Goal: Information Seeking & Learning: Learn about a topic

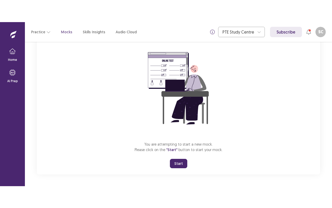
scroll to position [42, 0]
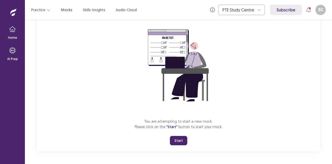
click at [54, 145] on div "You are attempting to start a new mock. Please click on the "Start" button to s…" at bounding box center [179, 81] width 284 height 139
click at [181, 138] on button "Start" at bounding box center [178, 140] width 17 height 9
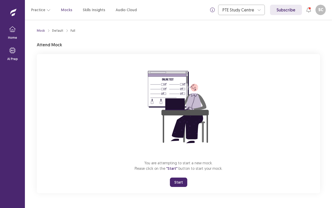
scroll to position [0, 0]
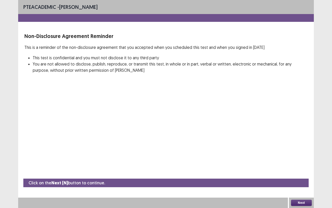
click at [302, 164] on button "Next" at bounding box center [301, 202] width 21 height 6
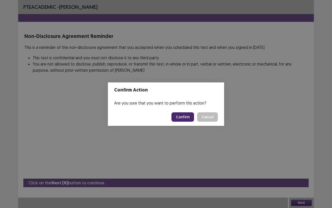
click at [185, 117] on button "Confirm" at bounding box center [183, 116] width 23 height 9
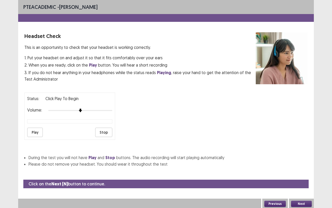
click at [37, 135] on button "Play" at bounding box center [35, 131] width 16 height 9
click at [303, 164] on button "Next" at bounding box center [301, 203] width 21 height 6
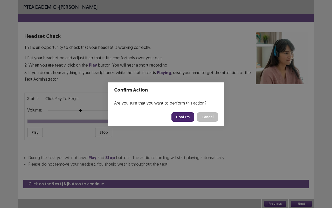
click at [185, 117] on button "Confirm" at bounding box center [183, 116] width 23 height 9
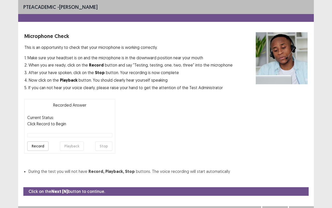
scroll to position [9, 0]
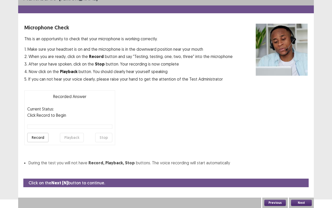
click at [303, 164] on button "Next" at bounding box center [301, 202] width 21 height 6
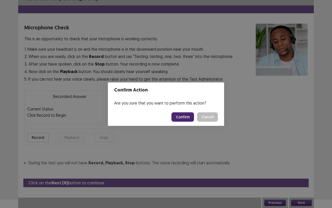
click at [209, 117] on button "Cancel" at bounding box center [207, 116] width 21 height 9
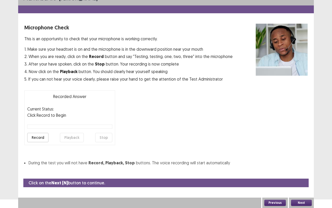
click at [38, 138] on button "Record" at bounding box center [37, 137] width 21 height 9
click at [105, 139] on button "Stop" at bounding box center [103, 137] width 17 height 9
click at [62, 137] on button "Playback" at bounding box center [72, 137] width 24 height 9
click at [302, 164] on button "Next" at bounding box center [301, 202] width 21 height 6
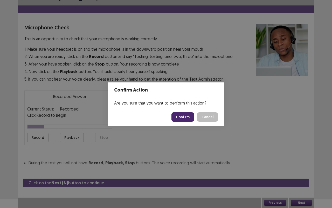
click at [190, 119] on button "Confirm" at bounding box center [183, 116] width 23 height 9
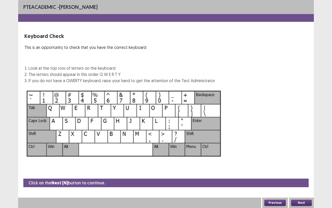
scroll to position [0, 0]
click at [301, 164] on button "Next" at bounding box center [301, 202] width 21 height 6
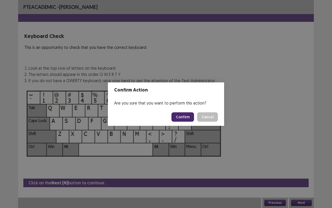
click at [188, 118] on button "Confirm" at bounding box center [183, 116] width 23 height 9
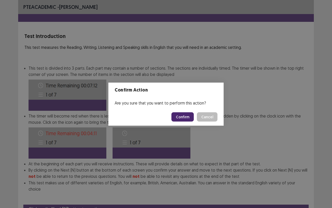
scroll to position [20, 0]
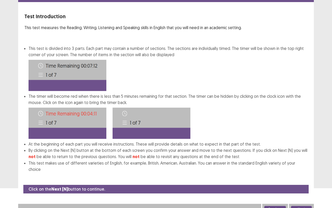
click at [303, 164] on button "Next" at bounding box center [301, 209] width 21 height 6
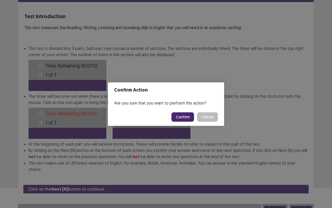
click at [185, 118] on button "Confirm" at bounding box center [183, 116] width 23 height 9
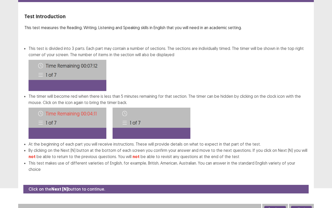
scroll to position [0, 0]
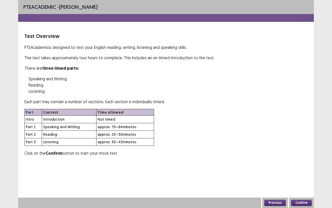
click at [302, 164] on button "Confirm" at bounding box center [301, 202] width 21 height 6
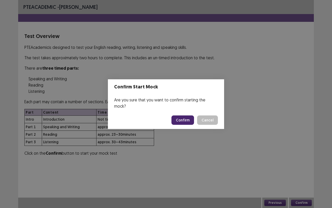
click at [293, 133] on div "Confirm Start Mock Are you sure that you want to confirm starting the mock? Con…" at bounding box center [166, 104] width 332 height 208
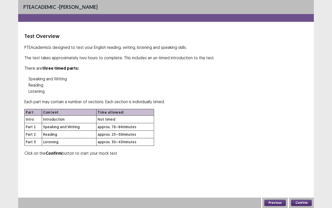
click at [299, 164] on button "Confirm" at bounding box center [301, 202] width 21 height 6
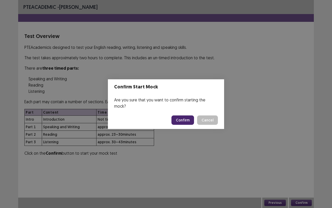
click at [183, 116] on button "Confirm" at bounding box center [183, 119] width 23 height 9
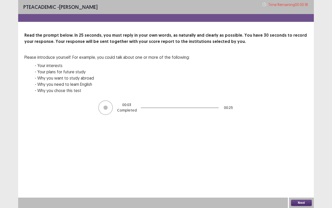
click at [293, 164] on div "PTE academic - [PERSON_NAME] Time Remaining 00 : 00 : 18 Read the prompt below.…" at bounding box center [166, 104] width 296 height 208
click at [294, 164] on div "PTE academic - [PERSON_NAME] Time Remaining 00 : 00 : 18 Read the prompt below.…" at bounding box center [166, 104] width 296 height 208
click at [294, 164] on button "Next" at bounding box center [301, 202] width 21 height 6
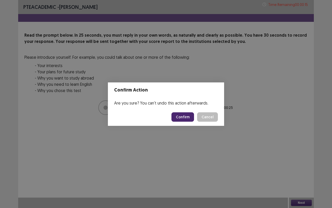
click at [209, 120] on button "Cancel" at bounding box center [207, 116] width 21 height 9
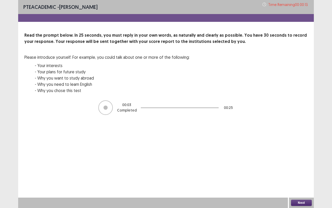
click at [301, 164] on button "Next" at bounding box center [301, 202] width 21 height 6
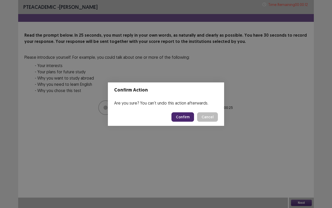
click at [189, 121] on button "Confirm" at bounding box center [183, 116] width 23 height 9
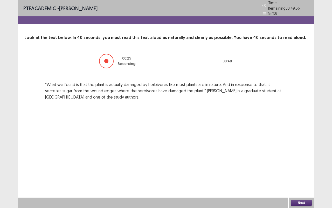
click at [302, 164] on button "Next" at bounding box center [301, 202] width 21 height 6
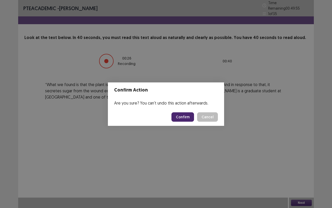
click at [183, 118] on button "Confirm" at bounding box center [183, 116] width 23 height 9
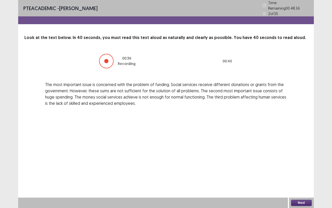
click at [301, 164] on button "Next" at bounding box center [301, 202] width 21 height 6
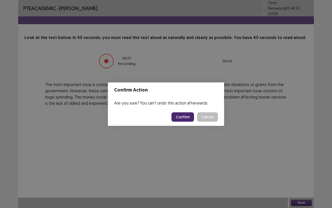
click at [186, 115] on button "Confirm" at bounding box center [183, 116] width 23 height 9
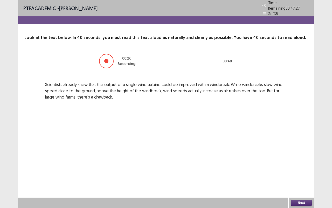
click at [305, 164] on button "Next" at bounding box center [301, 202] width 21 height 6
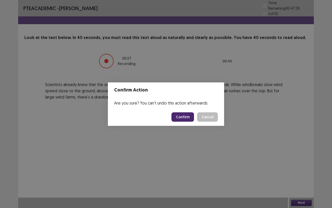
click at [187, 116] on button "Confirm" at bounding box center [183, 116] width 23 height 9
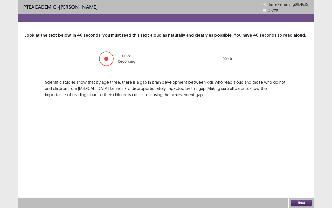
click at [303, 164] on button "Next" at bounding box center [301, 202] width 21 height 6
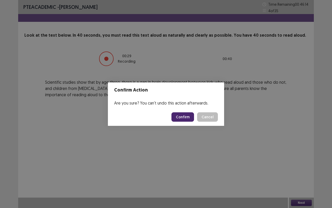
click at [191, 119] on button "Confirm" at bounding box center [183, 116] width 23 height 9
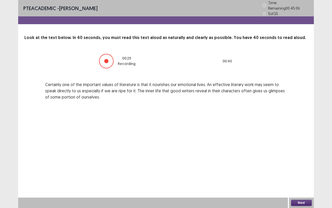
click at [302, 164] on button "Next" at bounding box center [301, 202] width 21 height 6
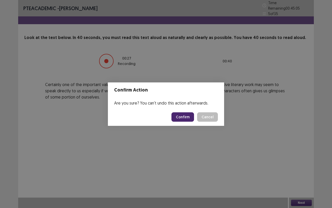
click at [188, 116] on button "Confirm" at bounding box center [183, 116] width 23 height 9
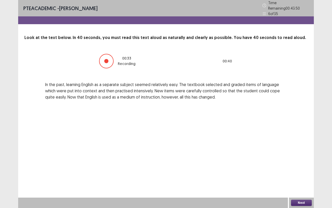
click at [305, 164] on button "Next" at bounding box center [301, 202] width 21 height 6
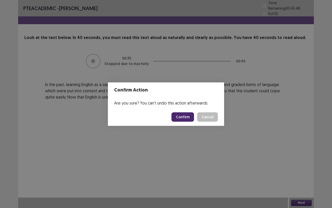
click at [188, 116] on button "Confirm" at bounding box center [183, 116] width 23 height 9
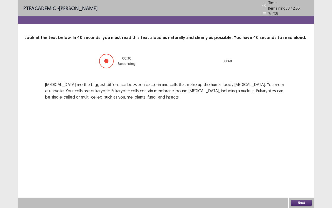
click at [296, 164] on button "Next" at bounding box center [301, 202] width 21 height 6
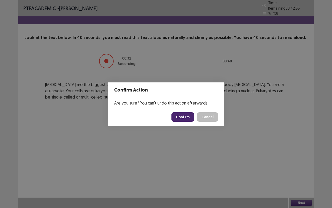
click at [186, 117] on button "Confirm" at bounding box center [183, 116] width 23 height 9
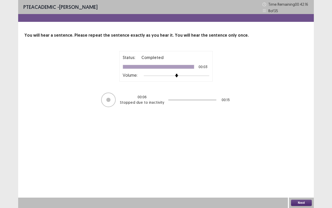
click at [300, 164] on button "Next" at bounding box center [301, 202] width 21 height 6
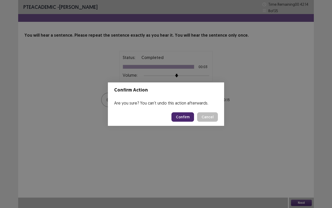
click at [181, 116] on button "Confirm" at bounding box center [183, 116] width 23 height 9
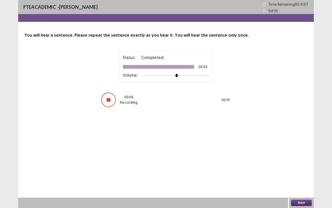
click at [305, 164] on button "Next" at bounding box center [301, 202] width 21 height 6
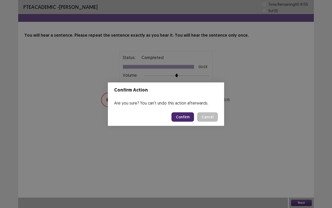
click at [186, 117] on button "Confirm" at bounding box center [183, 116] width 23 height 9
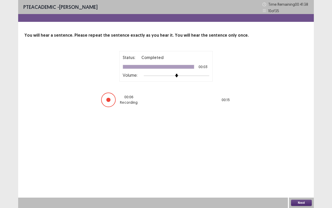
click at [307, 164] on button "Next" at bounding box center [301, 202] width 21 height 6
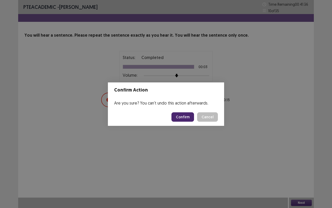
click at [191, 115] on button "Confirm" at bounding box center [183, 116] width 23 height 9
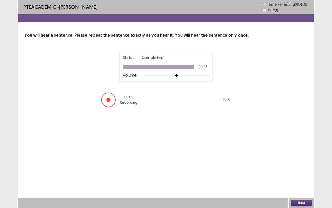
click at [303, 164] on button "Next" at bounding box center [301, 202] width 21 height 6
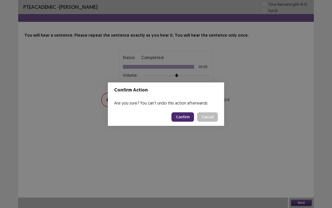
click at [189, 118] on button "Confirm" at bounding box center [183, 116] width 23 height 9
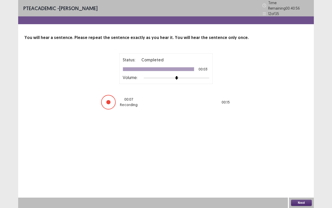
click at [297, 164] on button "Next" at bounding box center [301, 202] width 21 height 6
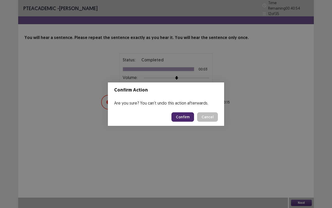
click at [184, 113] on button "Confirm" at bounding box center [183, 116] width 23 height 9
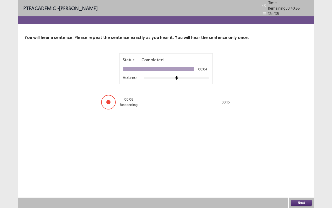
click at [301, 164] on button "Next" at bounding box center [301, 202] width 21 height 6
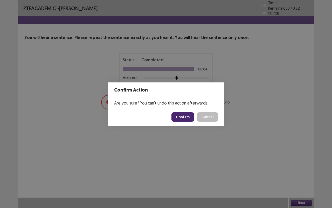
click at [185, 114] on button "Confirm" at bounding box center [183, 116] width 23 height 9
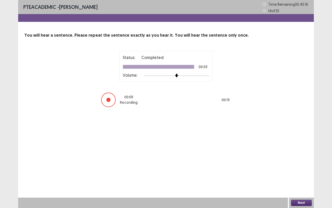
click at [301, 164] on button "Next" at bounding box center [301, 202] width 21 height 6
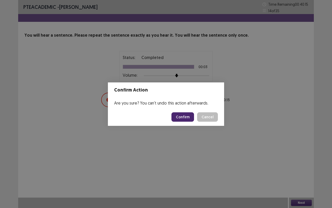
click at [190, 117] on button "Confirm" at bounding box center [183, 116] width 23 height 9
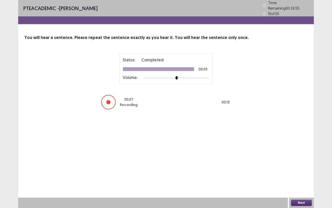
click at [300, 164] on button "Next" at bounding box center [301, 202] width 21 height 6
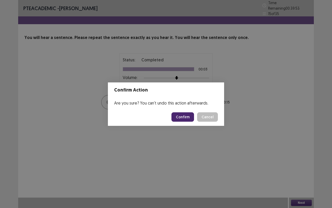
click at [186, 120] on button "Confirm" at bounding box center [183, 116] width 23 height 9
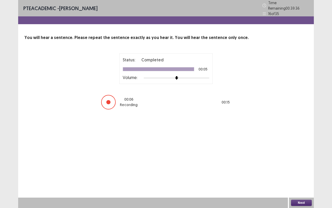
click at [297, 164] on button "Next" at bounding box center [301, 202] width 21 height 6
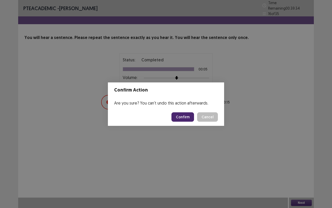
click at [185, 117] on button "Confirm" at bounding box center [183, 116] width 23 height 9
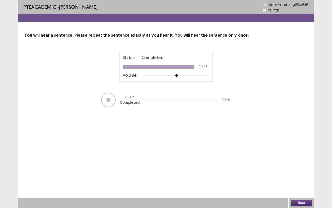
click at [296, 164] on button "Next" at bounding box center [301, 202] width 21 height 6
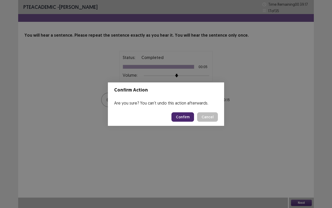
click at [183, 114] on button "Confirm" at bounding box center [183, 116] width 23 height 9
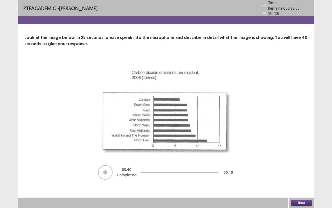
click at [302, 164] on button "Next" at bounding box center [301, 202] width 21 height 6
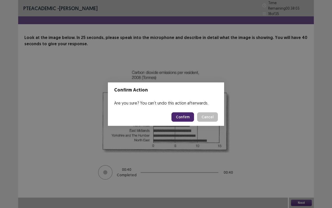
click at [178, 117] on button "Confirm" at bounding box center [183, 116] width 23 height 9
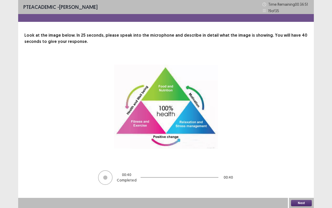
click at [306, 164] on button "Next" at bounding box center [301, 203] width 21 height 6
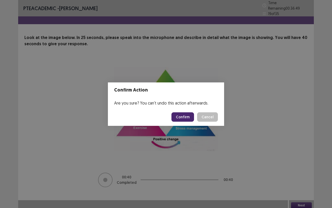
click at [189, 118] on button "Confirm" at bounding box center [183, 116] width 23 height 9
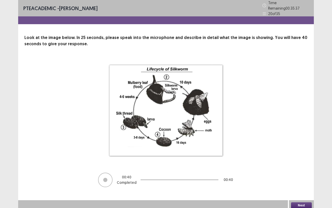
click at [308, 164] on button "Next" at bounding box center [301, 205] width 21 height 6
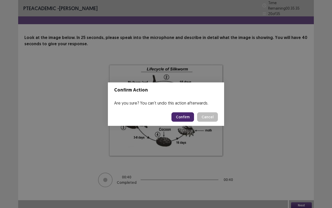
click at [193, 114] on button "Confirm" at bounding box center [183, 116] width 23 height 9
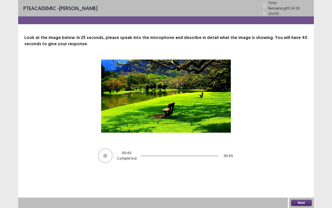
click at [304, 164] on button "Next" at bounding box center [301, 202] width 21 height 6
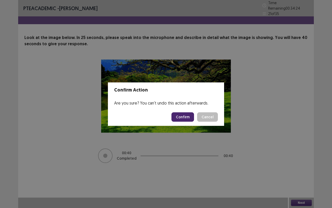
click at [185, 116] on button "Confirm" at bounding box center [183, 116] width 23 height 9
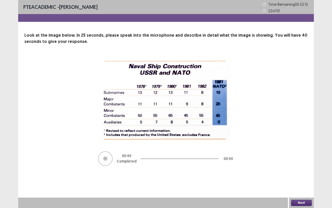
click at [302, 164] on button "Next" at bounding box center [301, 202] width 21 height 6
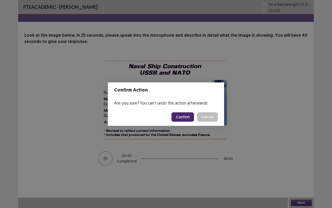
click at [188, 118] on button "Confirm" at bounding box center [183, 116] width 23 height 9
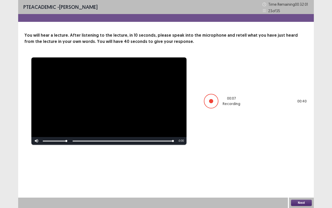
click at [301, 164] on button "Next" at bounding box center [301, 202] width 21 height 6
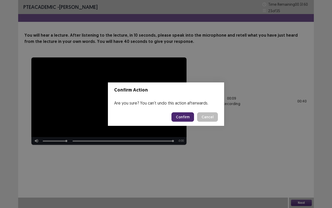
click at [183, 118] on button "Confirm" at bounding box center [183, 116] width 23 height 9
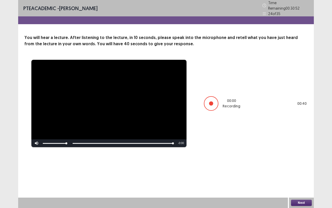
click at [302, 164] on button "Next" at bounding box center [301, 202] width 21 height 6
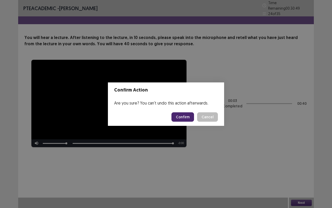
click at [292, 132] on div "Confirm Action Are you sure? You can't undo this action afterwards. Confirm Can…" at bounding box center [166, 104] width 332 height 208
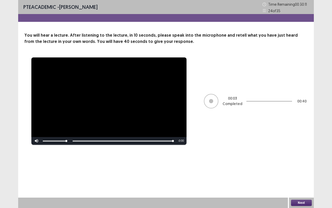
click at [301, 164] on button "Next" at bounding box center [301, 202] width 21 height 6
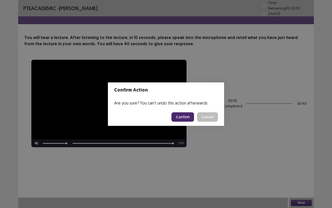
click at [186, 114] on button "Confirm" at bounding box center [183, 116] width 23 height 9
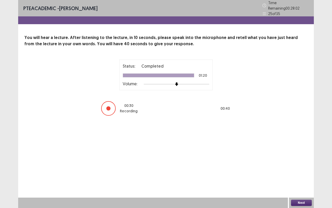
click at [302, 164] on button "Next" at bounding box center [301, 202] width 21 height 6
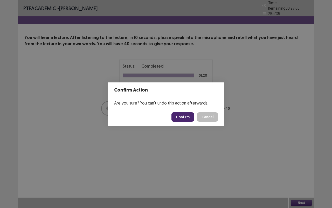
click at [180, 117] on button "Confirm" at bounding box center [183, 116] width 23 height 9
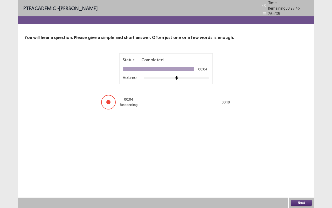
click at [306, 164] on button "Next" at bounding box center [301, 202] width 21 height 6
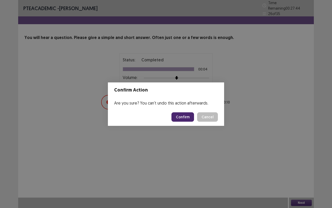
click at [184, 116] on button "Confirm" at bounding box center [183, 116] width 23 height 9
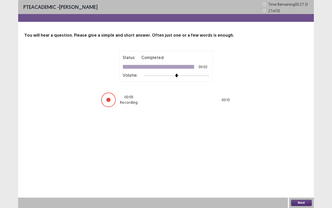
click at [300, 164] on button "Next" at bounding box center [301, 202] width 21 height 6
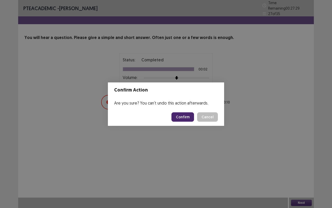
click at [188, 117] on button "Confirm" at bounding box center [183, 116] width 23 height 9
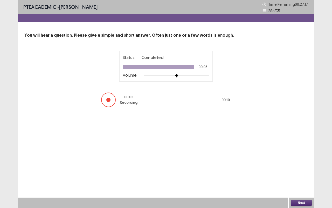
click at [309, 164] on button "Next" at bounding box center [301, 202] width 21 height 6
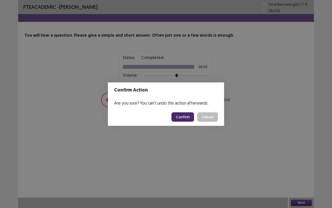
click at [188, 116] on button "Confirm" at bounding box center [183, 116] width 23 height 9
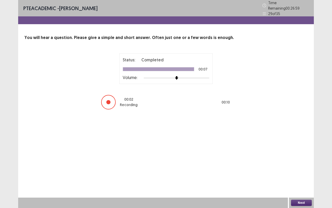
click at [299, 164] on button "Next" at bounding box center [301, 202] width 21 height 6
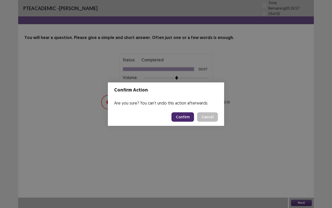
click at [187, 115] on button "Confirm" at bounding box center [183, 116] width 23 height 9
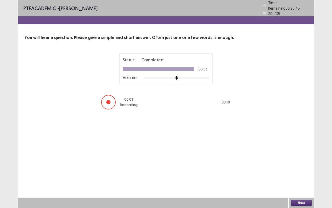
click at [303, 164] on button "Next" at bounding box center [301, 202] width 21 height 6
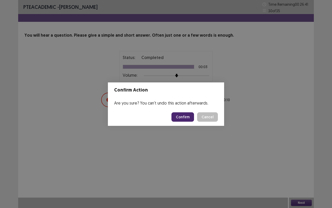
click at [197, 112] on button "Cancel" at bounding box center [207, 116] width 21 height 9
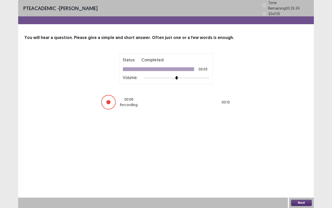
click at [303, 164] on button "Next" at bounding box center [301, 202] width 21 height 6
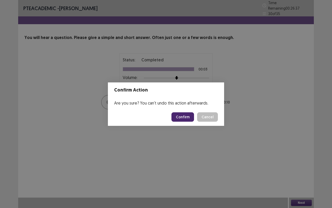
click at [185, 118] on button "Confirm" at bounding box center [183, 116] width 23 height 9
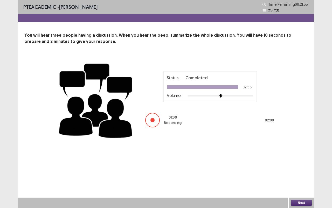
click at [295, 164] on button "Next" at bounding box center [301, 202] width 21 height 6
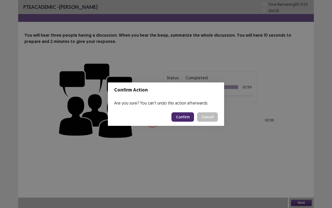
click at [187, 114] on button "Confirm" at bounding box center [183, 116] width 23 height 9
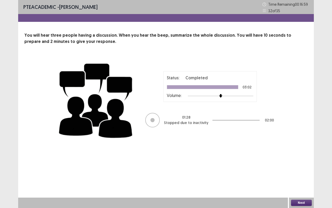
click at [304, 164] on button "Next" at bounding box center [301, 202] width 21 height 6
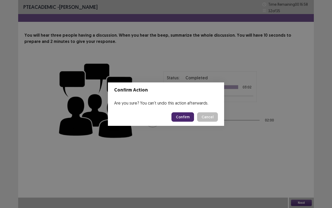
click at [186, 117] on button "Confirm" at bounding box center [183, 116] width 23 height 9
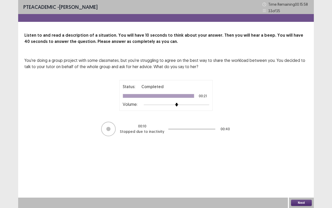
click at [310, 164] on button "Next" at bounding box center [301, 202] width 21 height 6
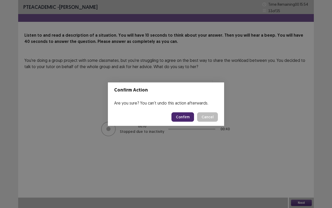
click at [182, 115] on button "Confirm" at bounding box center [183, 116] width 23 height 9
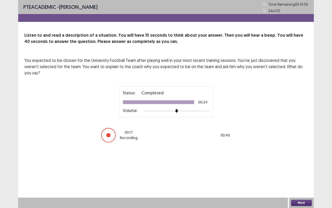
click at [301, 164] on button "Next" at bounding box center [301, 202] width 21 height 6
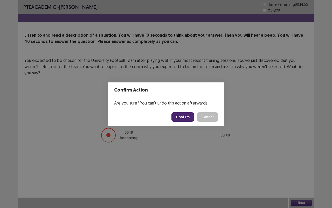
click at [189, 116] on button "Confirm" at bounding box center [183, 116] width 23 height 9
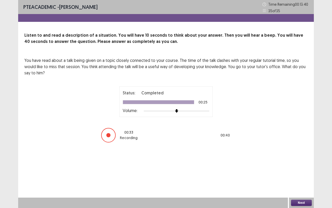
click at [304, 164] on button "Next" at bounding box center [301, 202] width 21 height 6
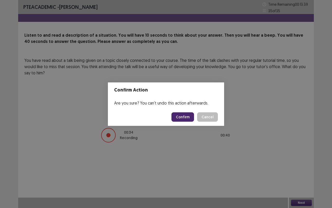
click at [186, 117] on button "Confirm" at bounding box center [183, 116] width 23 height 9
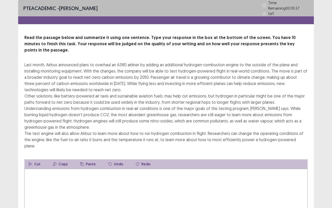
click at [127, 164] on textarea at bounding box center [166, 196] width 284 height 57
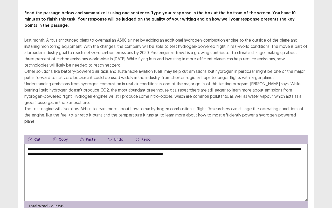
scroll to position [35, 0]
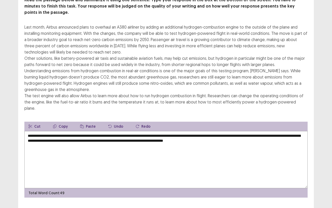
type textarea "**********"
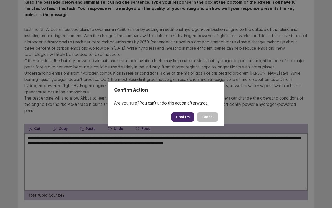
click at [187, 119] on button "Confirm" at bounding box center [183, 116] width 23 height 9
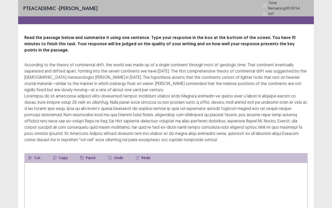
click at [136, 164] on textarea at bounding box center [166, 190] width 284 height 57
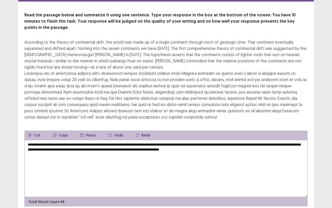
scroll to position [35, 0]
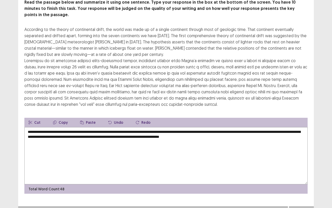
type textarea "**********"
click at [300, 164] on button "Next" at bounding box center [301, 211] width 21 height 6
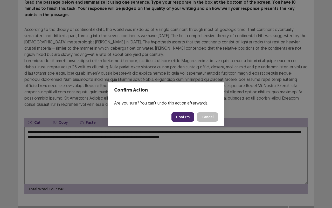
click at [190, 119] on button "Confirm" at bounding box center [183, 116] width 23 height 9
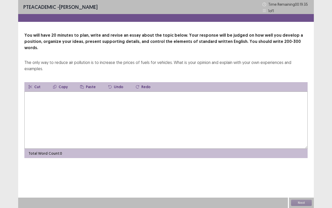
click at [65, 132] on textarea at bounding box center [166, 119] width 284 height 57
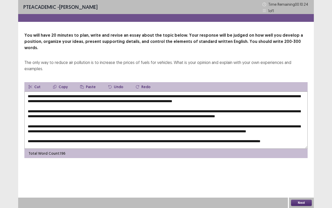
scroll to position [2, 0]
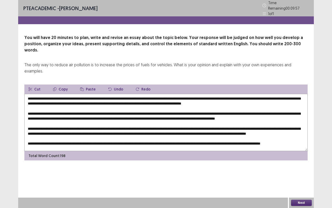
click at [51, 94] on textarea at bounding box center [166, 122] width 284 height 57
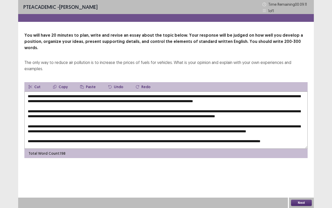
click at [253, 103] on textarea at bounding box center [166, 119] width 284 height 57
click at [253, 102] on textarea at bounding box center [166, 119] width 284 height 57
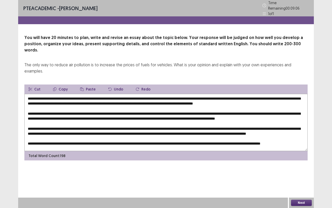
paste textarea "**********"
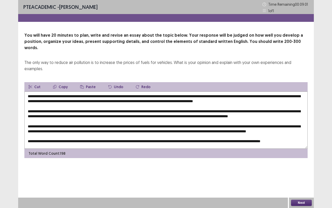
scroll to position [12, 0]
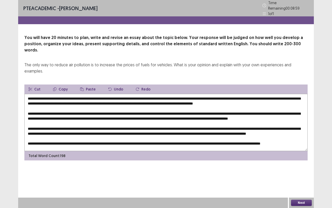
click at [295, 107] on textarea at bounding box center [166, 122] width 284 height 57
click at [214, 94] on textarea at bounding box center [166, 122] width 284 height 57
click at [257, 96] on textarea at bounding box center [166, 122] width 284 height 57
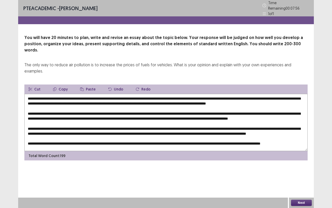
scroll to position [4, 0]
click at [74, 114] on textarea at bounding box center [166, 122] width 284 height 57
click at [76, 113] on textarea at bounding box center [166, 122] width 284 height 57
click at [185, 111] on textarea at bounding box center [166, 122] width 284 height 57
click at [184, 113] on textarea at bounding box center [166, 122] width 284 height 57
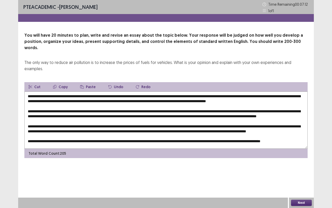
click at [198, 114] on textarea at bounding box center [166, 119] width 284 height 57
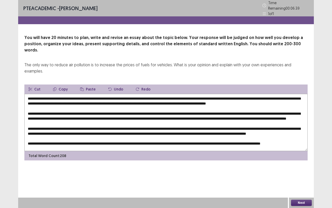
scroll to position [5, 0]
click at [102, 111] on textarea at bounding box center [166, 122] width 284 height 57
click at [100, 114] on textarea at bounding box center [166, 122] width 284 height 57
click at [65, 120] on textarea at bounding box center [166, 122] width 284 height 57
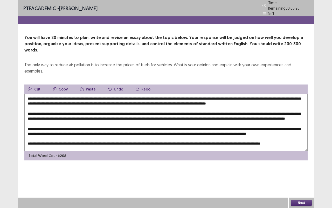
click at [62, 120] on textarea at bounding box center [166, 122] width 284 height 57
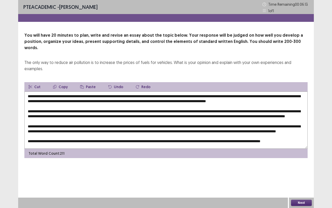
scroll to position [0, 0]
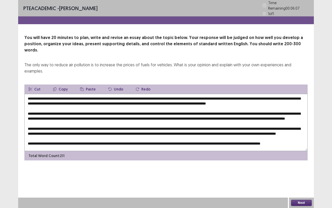
click at [237, 96] on textarea at bounding box center [166, 122] width 284 height 57
click at [99, 136] on textarea at bounding box center [166, 122] width 284 height 57
click at [101, 136] on textarea at bounding box center [166, 122] width 284 height 57
paste textarea "*"
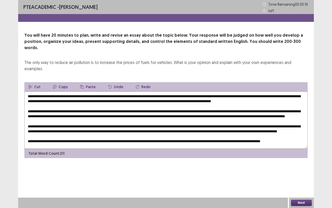
click at [275, 121] on textarea at bounding box center [166, 119] width 284 height 57
click at [274, 119] on textarea at bounding box center [166, 119] width 284 height 57
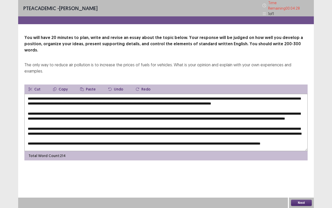
scroll to position [18, 0]
type textarea "**********"
click at [302, 164] on button "Next" at bounding box center [301, 202] width 21 height 6
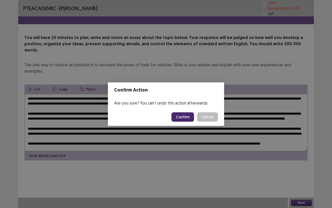
click at [187, 120] on button "Confirm" at bounding box center [183, 116] width 23 height 9
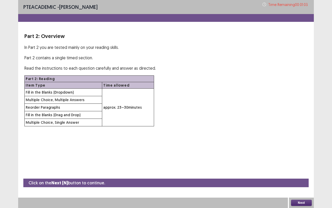
click at [303, 164] on button "Next" at bounding box center [301, 202] width 21 height 6
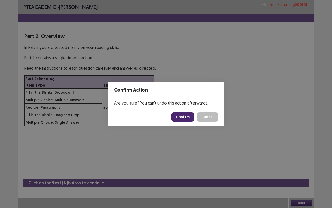
click at [187, 124] on footer "Confirm Cancel" at bounding box center [166, 117] width 116 height 18
click at [189, 119] on button "Confirm" at bounding box center [183, 116] width 23 height 9
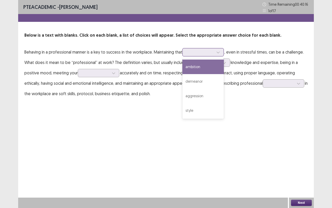
click at [201, 51] on div at bounding box center [200, 52] width 27 height 5
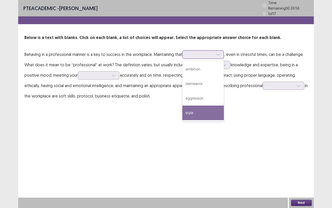
click at [207, 107] on div "style" at bounding box center [204, 112] width 42 height 15
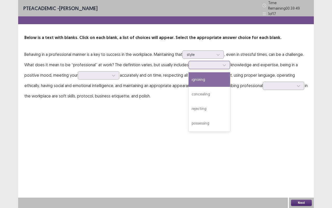
click at [201, 62] on div at bounding box center [206, 64] width 27 height 5
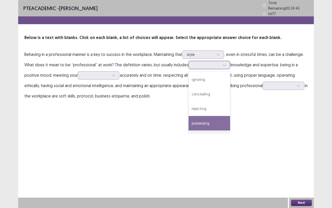
click at [218, 121] on div "possessing" at bounding box center [210, 123] width 42 height 15
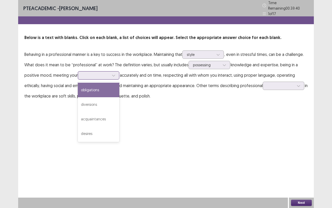
click at [100, 73] on div at bounding box center [95, 75] width 27 height 5
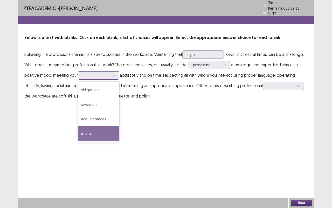
click at [97, 131] on div "desires" at bounding box center [99, 133] width 42 height 15
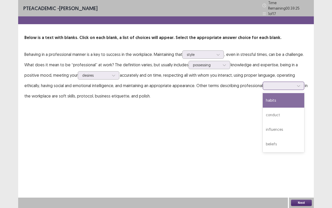
click at [281, 84] on div at bounding box center [280, 85] width 27 height 5
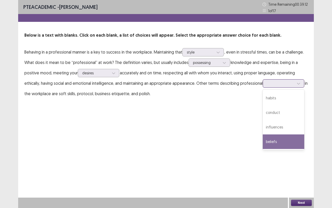
click at [282, 144] on div "beliefs" at bounding box center [284, 141] width 42 height 15
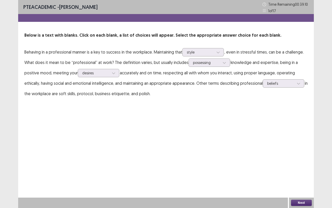
click at [304, 164] on button "Next" at bounding box center [301, 202] width 21 height 6
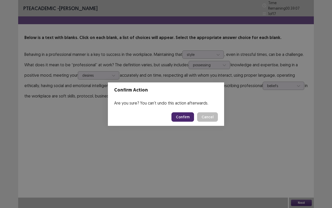
click at [183, 117] on button "Confirm" at bounding box center [183, 116] width 23 height 9
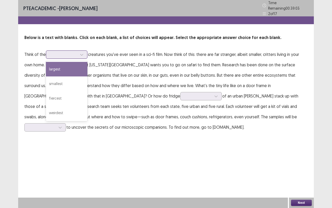
click at [63, 54] on div at bounding box center [63, 54] width 27 height 5
click at [66, 68] on div "largest" at bounding box center [67, 69] width 42 height 15
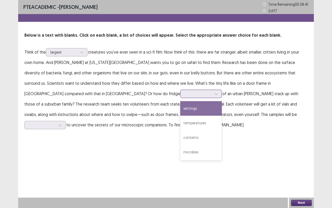
click at [185, 94] on div at bounding box center [198, 93] width 27 height 5
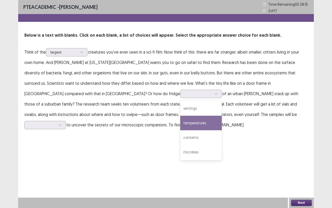
click at [145, 133] on div "PTE academic - [PERSON_NAME] Time Remaining 00 : 38 : 15 2 of 17 Below is a tex…" at bounding box center [166, 70] width 296 height 140
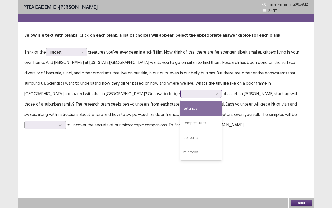
click at [185, 93] on div at bounding box center [198, 93] width 27 height 5
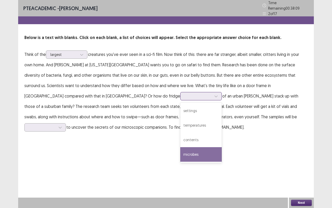
click at [180, 151] on div "microbes" at bounding box center [201, 154] width 42 height 15
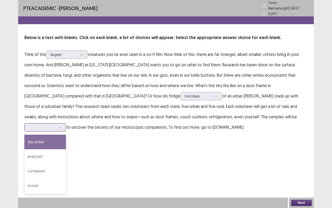
click at [56, 124] on div at bounding box center [42, 127] width 28 height 6
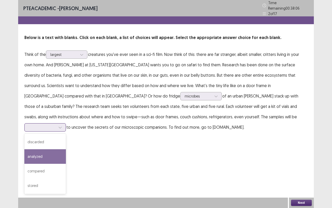
click at [66, 149] on div "analyzed" at bounding box center [45, 156] width 42 height 15
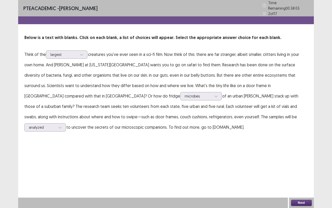
click at [300, 164] on button "Next" at bounding box center [301, 202] width 21 height 6
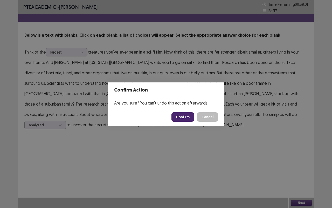
click at [188, 119] on button "Confirm" at bounding box center [183, 116] width 23 height 9
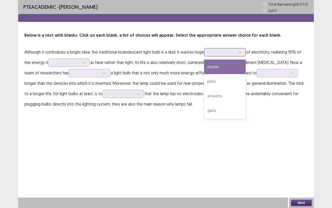
click at [220, 53] on div at bounding box center [222, 52] width 27 height 5
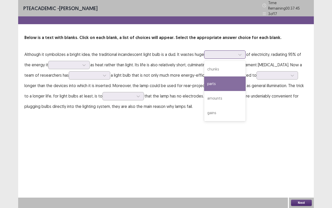
click at [220, 81] on div "parts" at bounding box center [225, 83] width 42 height 15
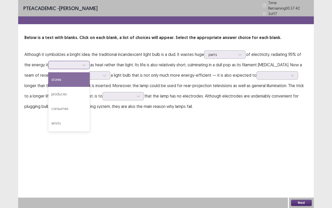
click at [54, 62] on div at bounding box center [66, 64] width 27 height 5
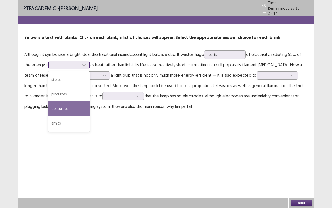
click at [61, 108] on div "consumes" at bounding box center [69, 108] width 42 height 15
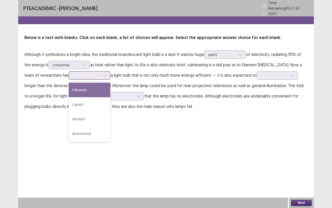
click at [82, 77] on div at bounding box center [90, 75] width 42 height 8
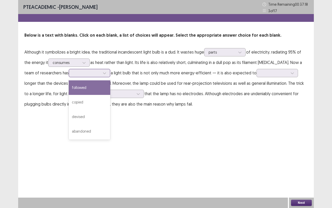
click at [79, 88] on div "followed" at bounding box center [90, 87] width 42 height 15
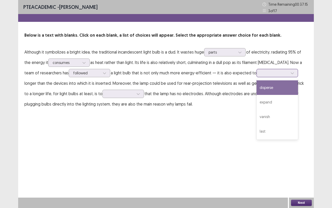
click at [261, 72] on div at bounding box center [274, 72] width 27 height 5
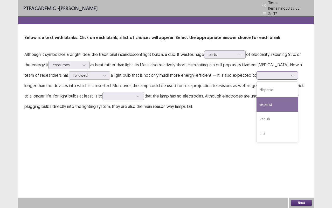
click at [258, 102] on div "expand" at bounding box center [278, 104] width 42 height 15
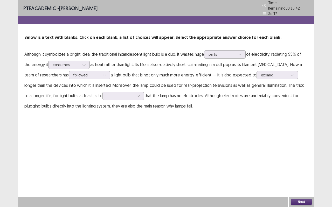
click at [259, 136] on div "PTE academic - [PERSON_NAME] Time Remaining 00 : 36 : 42 3 of 17 Below is a tex…" at bounding box center [166, 103] width 296 height 207
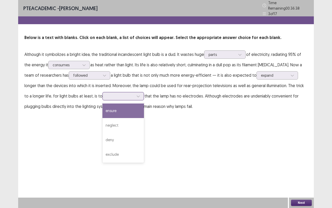
click at [107, 93] on div at bounding box center [120, 95] width 27 height 5
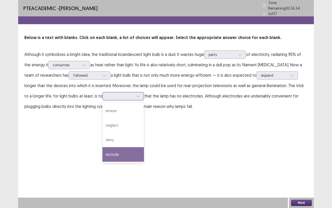
click at [103, 151] on div "exclude" at bounding box center [124, 154] width 42 height 15
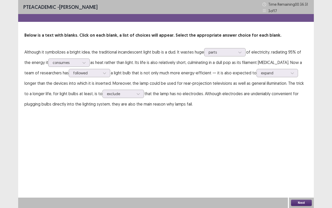
click at [306, 164] on button "Next" at bounding box center [301, 202] width 21 height 6
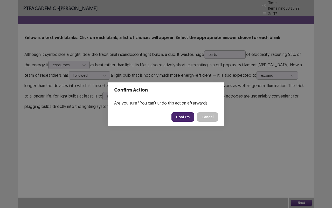
click at [188, 117] on button "Confirm" at bounding box center [183, 116] width 23 height 9
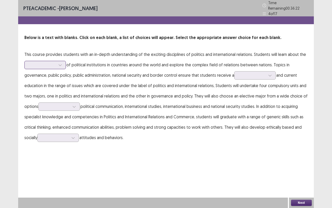
click at [35, 62] on div at bounding box center [42, 64] width 27 height 5
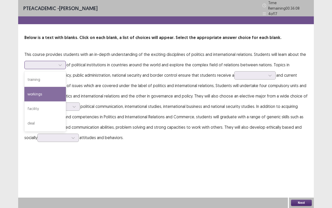
click at [42, 90] on div "workings" at bounding box center [45, 94] width 42 height 15
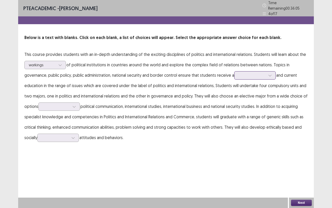
click at [255, 73] on div at bounding box center [252, 75] width 27 height 5
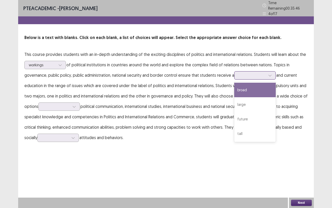
click at [246, 83] on div "broad" at bounding box center [255, 90] width 42 height 15
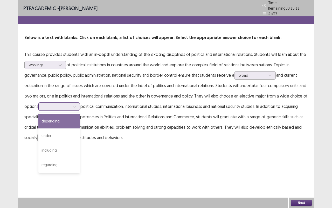
click at [72, 104] on div at bounding box center [74, 107] width 8 height 8
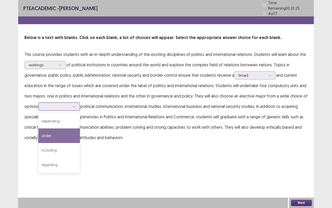
click at [62, 138] on div "under" at bounding box center [59, 135] width 42 height 15
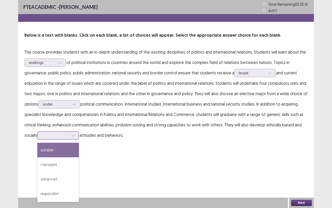
click at [65, 136] on div at bounding box center [55, 135] width 27 height 5
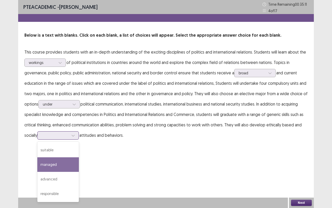
click at [62, 160] on div "managed" at bounding box center [58, 164] width 42 height 15
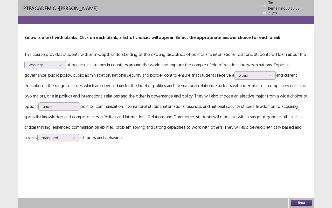
click at [301, 164] on button "Next" at bounding box center [301, 202] width 21 height 6
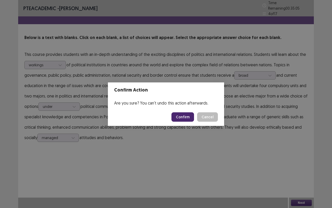
click at [186, 119] on button "Confirm" at bounding box center [183, 116] width 23 height 9
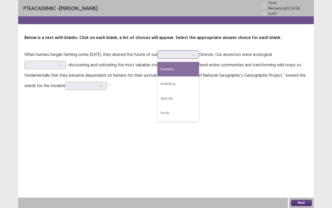
click at [186, 55] on div at bounding box center [175, 54] width 28 height 6
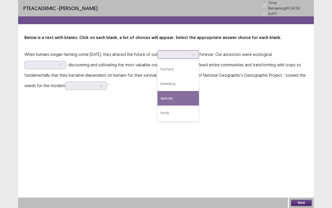
click at [199, 100] on div "species" at bounding box center [179, 98] width 42 height 15
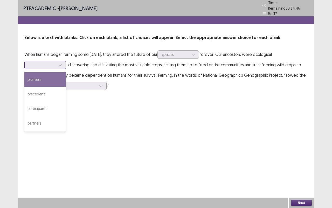
click at [35, 66] on div at bounding box center [42, 65] width 28 height 6
click at [38, 76] on div "pioneers" at bounding box center [45, 79] width 42 height 15
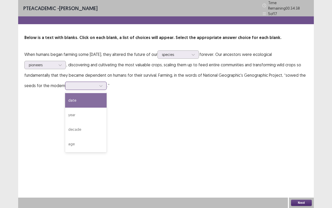
click at [78, 83] on div at bounding box center [83, 85] width 27 height 5
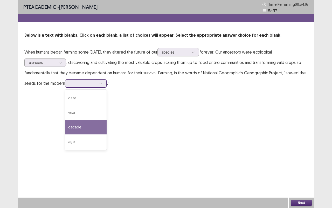
click at [95, 123] on div "decade" at bounding box center [86, 127] width 42 height 15
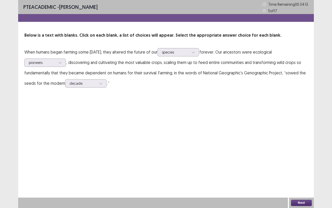
click at [298, 164] on button "Next" at bounding box center [301, 202] width 21 height 6
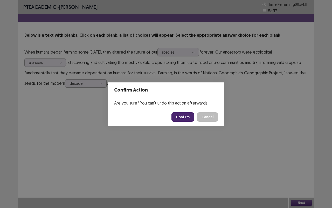
click at [188, 118] on button "Confirm" at bounding box center [183, 116] width 23 height 9
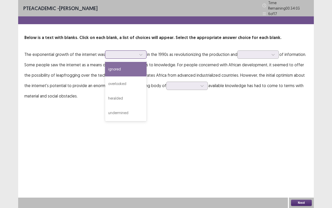
click at [126, 53] on div at bounding box center [123, 54] width 27 height 5
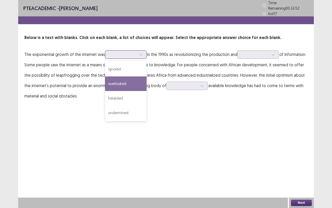
click at [120, 76] on div "overlooked" at bounding box center [126, 83] width 42 height 15
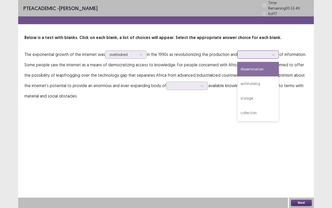
click at [244, 54] on div at bounding box center [255, 54] width 27 height 5
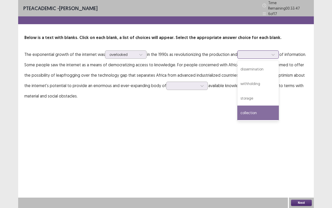
click at [258, 108] on div "collection" at bounding box center [259, 112] width 42 height 15
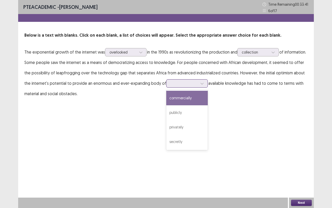
click at [198, 86] on div at bounding box center [202, 83] width 8 height 8
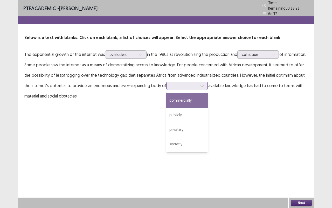
click at [180, 97] on div "commercially" at bounding box center [187, 100] width 42 height 15
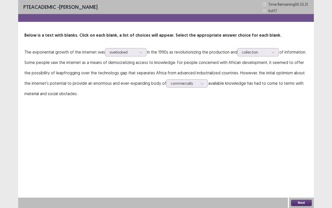
click at [304, 164] on button "Next" at bounding box center [301, 202] width 21 height 6
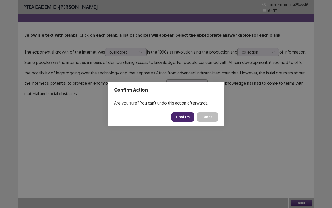
click at [181, 118] on button "Confirm" at bounding box center [183, 116] width 23 height 9
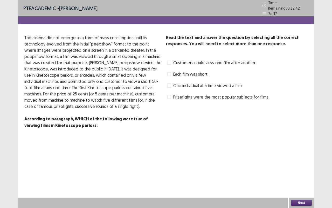
click at [168, 60] on span at bounding box center [169, 62] width 4 height 4
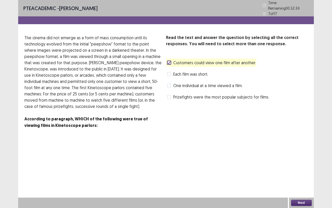
click at [171, 72] on span at bounding box center [169, 74] width 4 height 4
click at [300, 164] on button "Next" at bounding box center [301, 202] width 21 height 6
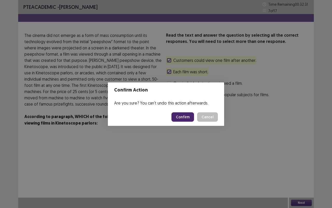
click at [187, 115] on button "Confirm" at bounding box center [183, 116] width 23 height 9
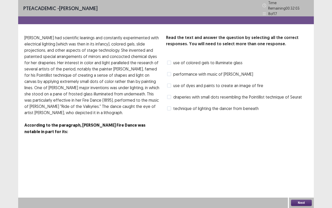
click at [169, 84] on span at bounding box center [169, 85] width 4 height 4
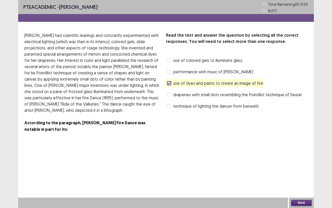
click at [167, 82] on span at bounding box center [169, 83] width 4 height 4
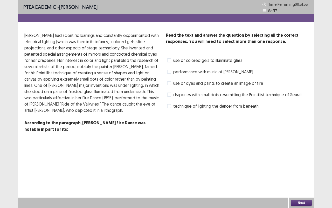
click at [172, 93] on label "draperies with small dots resembling the Pointillist technique of Seurat" at bounding box center [234, 94] width 135 height 6
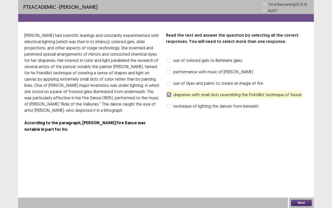
click at [171, 105] on span at bounding box center [169, 106] width 4 height 4
click at [302, 164] on button "Next" at bounding box center [301, 202] width 21 height 6
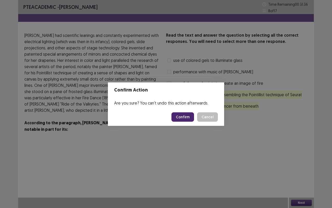
click at [183, 114] on button "Confirm" at bounding box center [183, 116] width 23 height 9
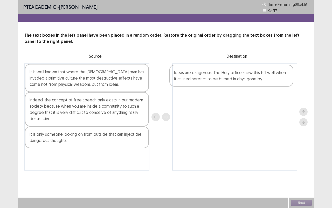
drag, startPoint x: 95, startPoint y: 104, endPoint x: 243, endPoint y: 76, distance: 150.5
click at [243, 76] on div "It is well known that where the [DEMOGRAPHIC_DATA] man has invaded a primitive …" at bounding box center [166, 116] width 284 height 107
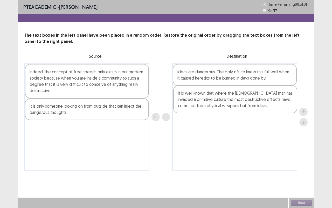
drag, startPoint x: 91, startPoint y: 80, endPoint x: 241, endPoint y: 101, distance: 152.3
click at [241, 101] on div "It is well known that where the [DEMOGRAPHIC_DATA] man has invaded a primitive …" at bounding box center [166, 116] width 284 height 107
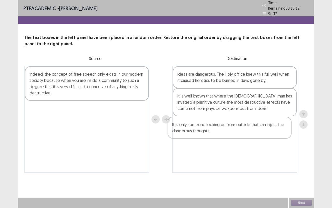
drag, startPoint x: 98, startPoint y: 111, endPoint x: 242, endPoint y: 127, distance: 144.4
click at [242, 127] on div "Indeed, the concept of free speech only exists in our modern society because wh…" at bounding box center [166, 119] width 284 height 107
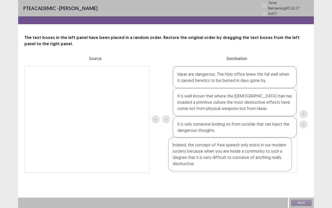
drag, startPoint x: 120, startPoint y: 84, endPoint x: 269, endPoint y: 160, distance: 168.0
click at [269, 160] on div "Indeed, the concept of free speech only exists in our modern society because wh…" at bounding box center [166, 119] width 284 height 107
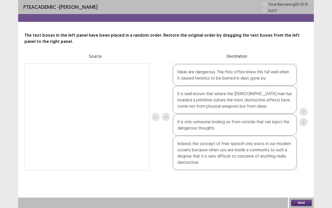
click at [308, 164] on button "Next" at bounding box center [301, 202] width 21 height 6
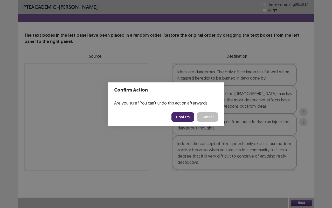
click at [177, 113] on button "Confirm" at bounding box center [183, 116] width 23 height 9
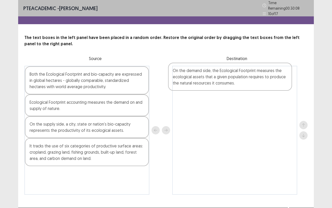
drag, startPoint x: 96, startPoint y: 108, endPoint x: 245, endPoint y: 79, distance: 151.8
click at [245, 79] on div "Both the Ecological Footprint and bio-capacity are expressed in global hectares…" at bounding box center [166, 130] width 284 height 129
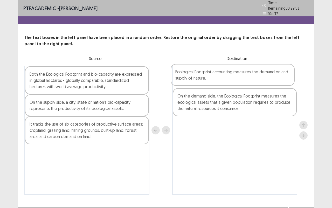
drag, startPoint x: 111, startPoint y: 109, endPoint x: 262, endPoint y: 78, distance: 153.8
click at [262, 78] on div "Both the Ecological Footprint and bio-capacity are expressed in global hectares…" at bounding box center [166, 130] width 284 height 129
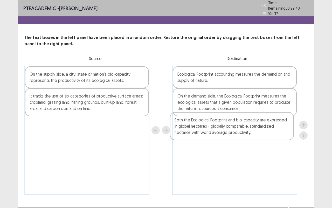
drag, startPoint x: 118, startPoint y: 84, endPoint x: 265, endPoint y: 132, distance: 154.9
click at [265, 132] on div "Both the Ecological Footprint and bio-capacity are expressed in global hectares…" at bounding box center [166, 130] width 284 height 129
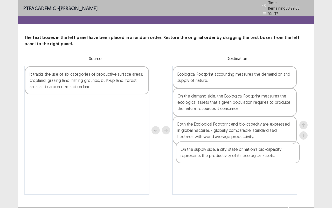
drag, startPoint x: 89, startPoint y: 77, endPoint x: 241, endPoint y: 155, distance: 171.1
click at [241, 155] on div "On the supply side, a city, state or nation’s bio-capacity represents the produ…" at bounding box center [166, 130] width 284 height 129
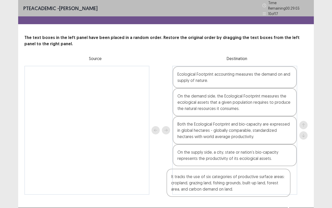
scroll to position [7, 0]
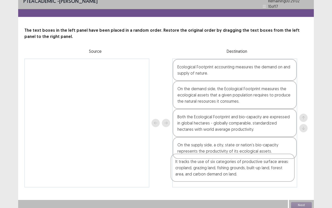
drag, startPoint x: 104, startPoint y: 82, endPoint x: 254, endPoint y: 174, distance: 176.2
click at [254, 164] on div "It tracks the use of six categories of productive surface areas: cropland, graz…" at bounding box center [166, 122] width 284 height 129
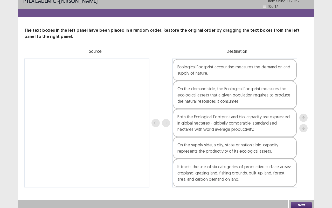
click at [303, 164] on button "Next" at bounding box center [301, 205] width 21 height 6
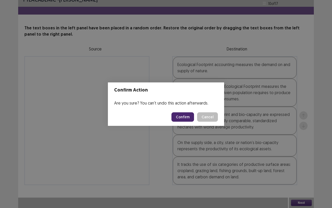
click at [183, 118] on button "Confirm" at bounding box center [183, 116] width 23 height 9
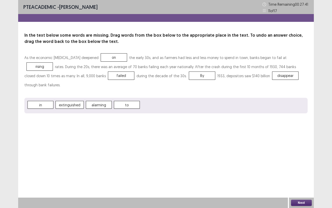
click at [306, 164] on button "Next" at bounding box center [301, 202] width 21 height 6
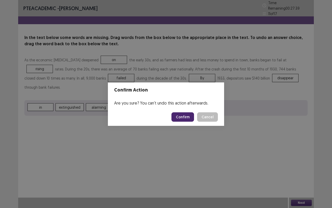
click at [190, 116] on button "Confirm" at bounding box center [183, 116] width 23 height 9
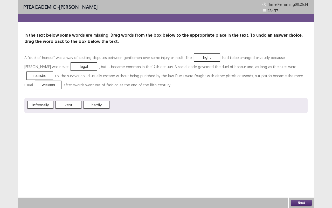
click at [299, 164] on button "Next" at bounding box center [301, 202] width 21 height 6
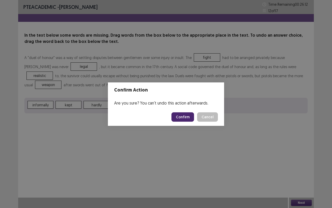
click at [187, 117] on button "Confirm" at bounding box center [183, 116] width 23 height 9
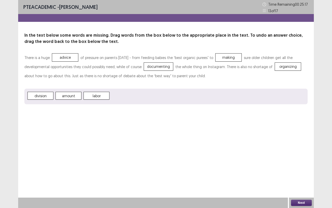
click at [306, 164] on button "Next" at bounding box center [301, 202] width 21 height 6
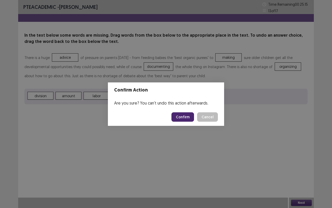
click at [186, 120] on button "Confirm" at bounding box center [183, 116] width 23 height 9
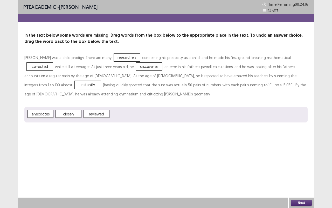
click at [302, 164] on button "Next" at bounding box center [301, 202] width 21 height 6
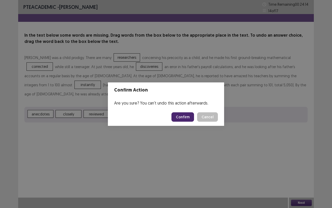
click at [188, 118] on button "Confirm" at bounding box center [183, 116] width 23 height 9
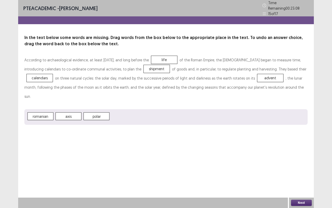
click at [301, 164] on button "Next" at bounding box center [301, 202] width 21 height 6
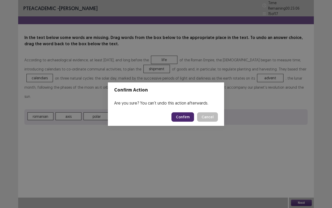
click at [187, 113] on button "Confirm" at bounding box center [183, 116] width 23 height 9
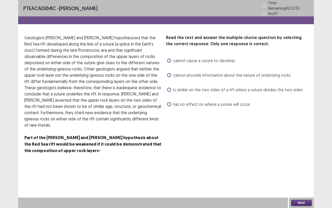
click at [173, 72] on label "cannot provide information about the nature of underlying rocks" at bounding box center [229, 75] width 124 height 6
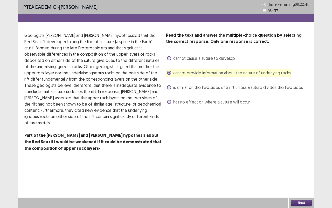
click at [300, 164] on button "Next" at bounding box center [301, 202] width 21 height 6
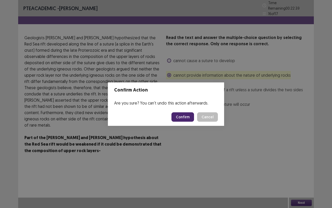
click at [187, 118] on button "Confirm" at bounding box center [183, 116] width 23 height 9
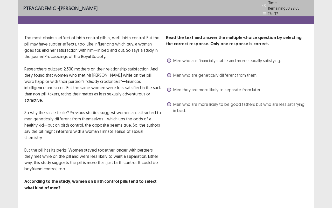
click at [167, 62] on div "Men who are financially stable and more sexually satisfying." at bounding box center [223, 60] width 115 height 8
click at [169, 60] on label "Men who are financially stable and more sexually satisfying." at bounding box center [224, 60] width 114 height 6
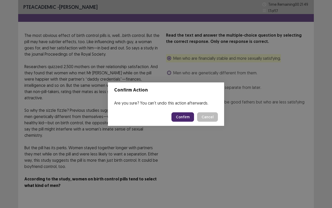
click at [188, 117] on button "Confirm" at bounding box center [183, 116] width 23 height 9
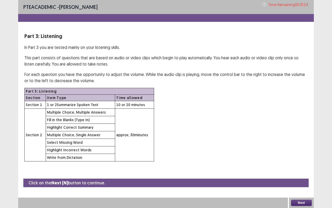
click at [298, 164] on button "Next" at bounding box center [301, 202] width 21 height 6
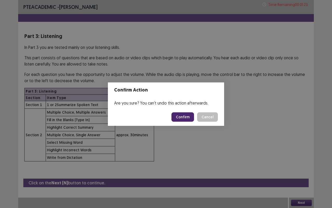
click at [188, 115] on button "Confirm" at bounding box center [183, 116] width 23 height 9
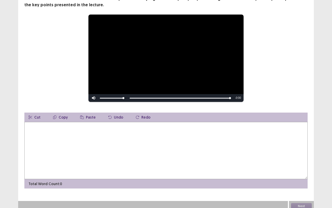
scroll to position [50, 0]
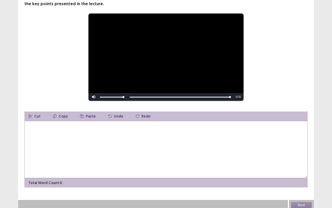
click at [279, 148] on textarea at bounding box center [166, 149] width 284 height 57
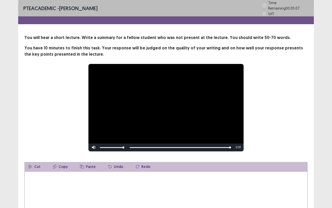
scroll to position [21, 0]
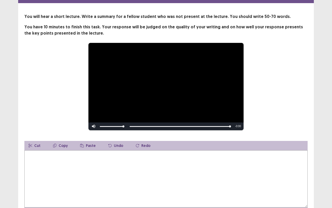
click at [280, 126] on div "**********" at bounding box center [166, 87] width 242 height 88
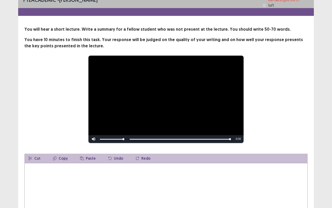
scroll to position [50, 0]
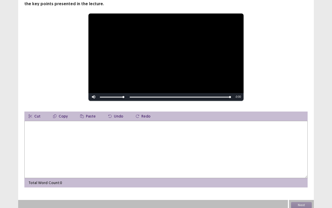
click at [302, 164] on div "Next" at bounding box center [301, 205] width 25 height 10
click at [303, 164] on div "Next" at bounding box center [301, 205] width 25 height 10
click at [271, 149] on textarea at bounding box center [166, 149] width 284 height 57
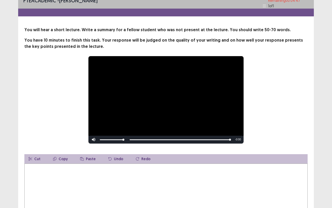
scroll to position [0, 0]
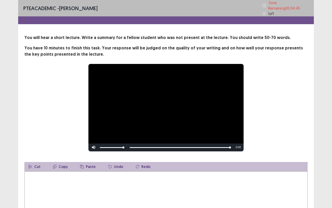
click at [276, 164] on textarea at bounding box center [166, 199] width 284 height 57
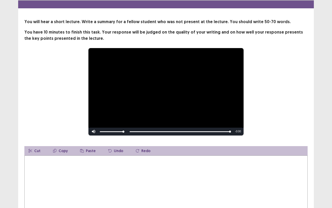
scroll to position [50, 0]
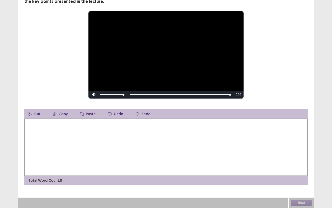
click at [285, 157] on textarea at bounding box center [166, 146] width 284 height 57
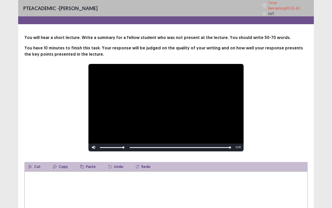
scroll to position [1, 0]
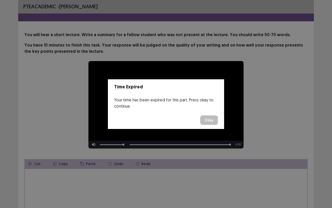
click at [206, 119] on button "Okay" at bounding box center [209, 119] width 18 height 9
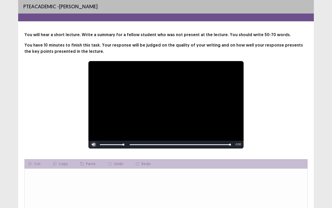
scroll to position [50, 0]
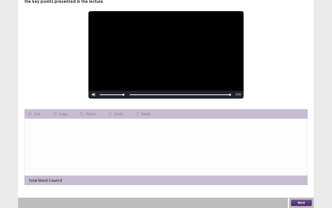
click at [301, 164] on button "Next" at bounding box center [301, 202] width 21 height 6
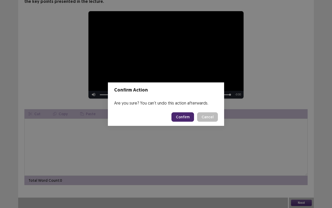
click at [188, 119] on button "Confirm" at bounding box center [183, 116] width 23 height 9
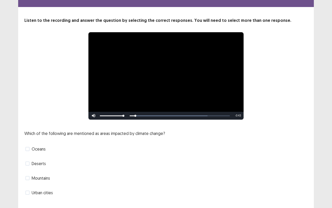
scroll to position [26, 0]
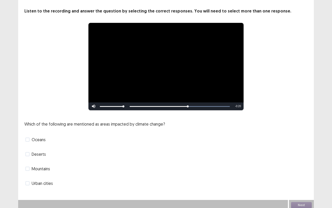
click at [29, 138] on span at bounding box center [27, 139] width 4 height 4
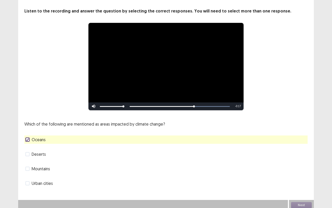
click at [29, 164] on span at bounding box center [27, 168] width 4 height 4
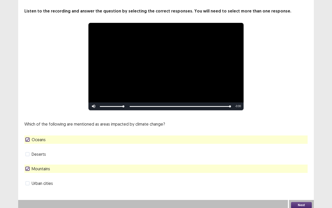
click at [305, 164] on button "Next" at bounding box center [301, 205] width 21 height 6
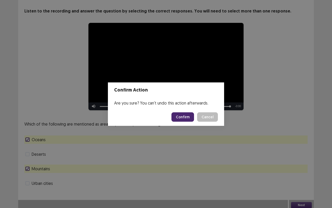
click at [187, 116] on button "Confirm" at bounding box center [183, 116] width 23 height 9
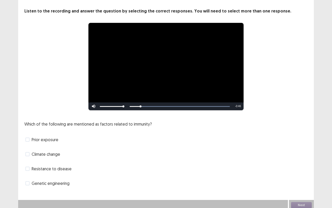
click at [30, 164] on label "Genetic engineering" at bounding box center [47, 183] width 44 height 6
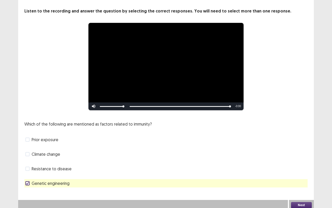
click at [31, 164] on label "Resistance to disease" at bounding box center [48, 168] width 46 height 6
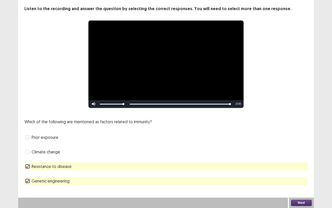
click at [293, 164] on button "Next" at bounding box center [301, 202] width 21 height 6
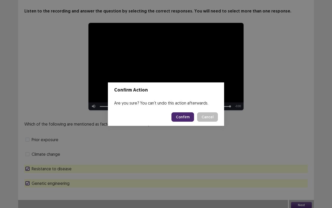
click at [188, 119] on button "Confirm" at bounding box center [183, 116] width 23 height 9
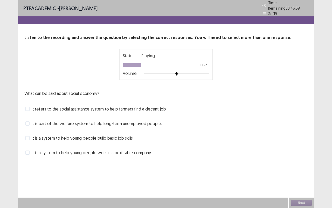
click at [70, 108] on span "It refers to the social assistance system to help farmers find a decent job" at bounding box center [99, 109] width 134 height 6
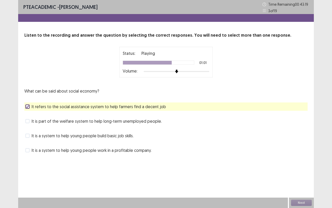
click at [71, 122] on span "It is part of the welfare system to help long-term unemployed people." at bounding box center [97, 121] width 130 height 6
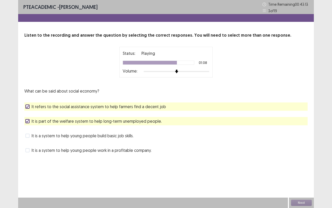
click at [67, 134] on span "It is a system to help young people build basic job skills." at bounding box center [83, 135] width 102 height 6
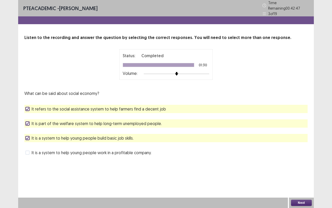
click at [306, 164] on div "Next" at bounding box center [301, 202] width 25 height 10
click at [306, 164] on button "Next" at bounding box center [301, 202] width 21 height 6
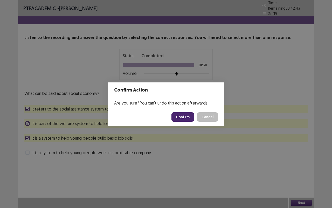
click at [184, 113] on button "Confirm" at bounding box center [183, 116] width 23 height 9
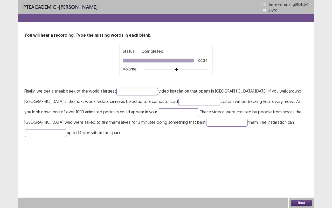
click at [124, 91] on input "text" at bounding box center [138, 91] width 42 height 8
type input "**********"
click at [179, 99] on input "text" at bounding box center [200, 102] width 42 height 8
type input "*********"
click at [158, 115] on input "text" at bounding box center [179, 112] width 42 height 8
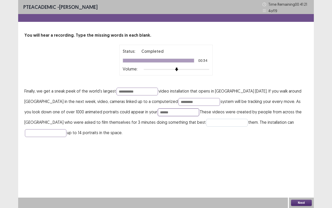
type input "******"
click at [206, 125] on input "text" at bounding box center [227, 123] width 42 height 8
type input "*********"
type input "**"
click at [302, 164] on button "Next" at bounding box center [301, 202] width 21 height 6
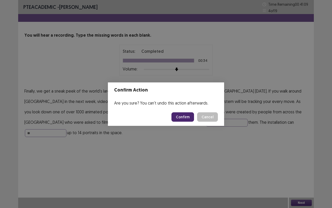
click at [187, 119] on button "Confirm" at bounding box center [183, 116] width 23 height 9
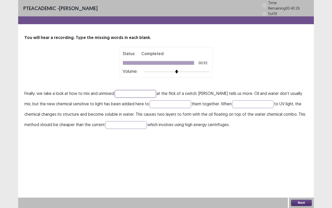
click at [134, 90] on input "text" at bounding box center [136, 94] width 42 height 8
type input "******"
type input "*******"
click at [246, 104] on input "text" at bounding box center [253, 104] width 42 height 8
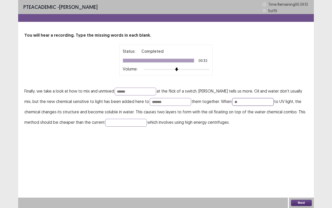
type input "*"
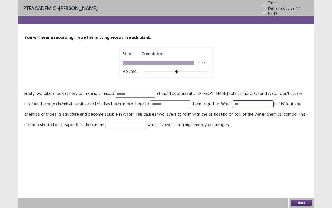
type input "***"
click at [116, 126] on input "text" at bounding box center [126, 125] width 42 height 8
click at [303, 164] on button "Next" at bounding box center [301, 202] width 21 height 6
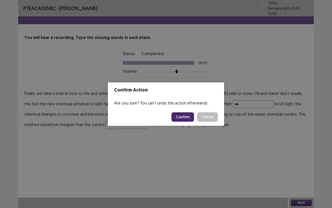
click at [185, 119] on button "Confirm" at bounding box center [183, 116] width 23 height 9
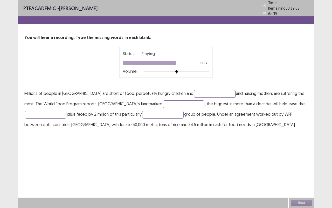
click at [201, 93] on input "text" at bounding box center [215, 94] width 42 height 8
type input "********"
click at [163, 104] on input "text" at bounding box center [184, 104] width 42 height 8
type input "********"
click at [49, 115] on input "text" at bounding box center [46, 115] width 42 height 8
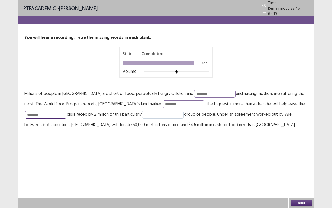
type input "********"
click at [169, 111] on input "text" at bounding box center [163, 115] width 42 height 8
type input "**"
click at [302, 204] on button "Next" at bounding box center [301, 202] width 21 height 6
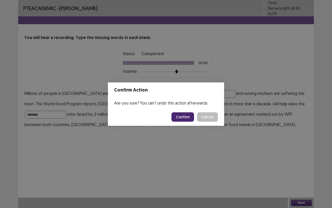
click at [187, 115] on button "Confirm" at bounding box center [183, 116] width 23 height 9
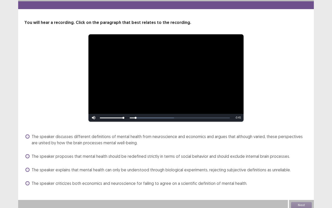
scroll to position [15, 0]
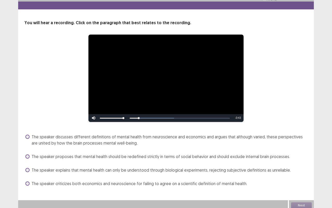
click at [30, 138] on label "The speaker discusses different definitions of mental health from neuroscience …" at bounding box center [166, 139] width 282 height 12
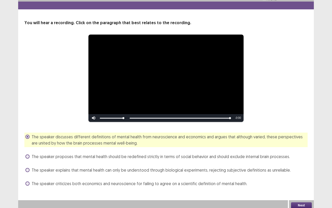
click at [296, 204] on button "Next" at bounding box center [301, 205] width 21 height 6
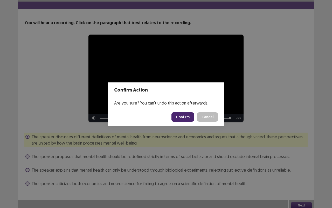
click at [181, 119] on button "Confirm" at bounding box center [183, 116] width 23 height 9
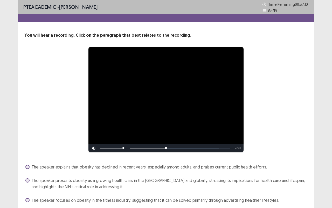
scroll to position [33, 0]
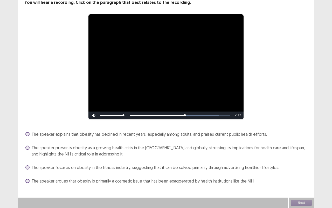
click at [29, 135] on label "The speaker explains that obesity has declined in recent years, especially amon…" at bounding box center [146, 134] width 242 height 6
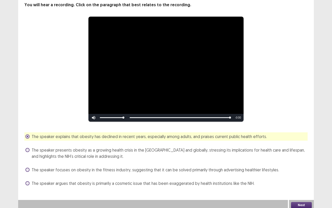
click at [27, 151] on label "The speaker presents obesity as a growing health crisis in the US and globally,…" at bounding box center [166, 153] width 282 height 12
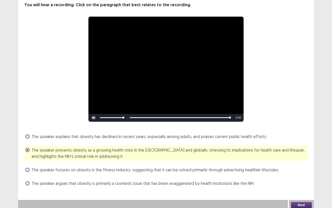
click at [296, 202] on button "Next" at bounding box center [301, 205] width 21 height 6
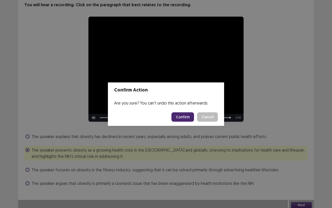
click at [184, 118] on button "Confirm" at bounding box center [183, 116] width 23 height 9
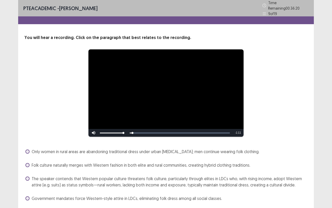
scroll to position [15, 0]
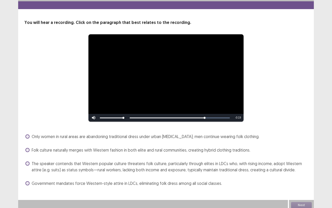
click at [31, 136] on label "Only women in rural areas are abandoning traditional dress under urban peer pre…" at bounding box center [142, 136] width 234 height 6
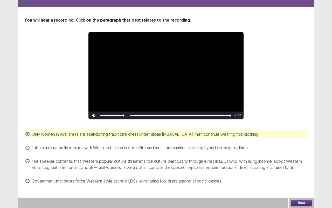
click at [303, 204] on button "Next" at bounding box center [301, 202] width 21 height 6
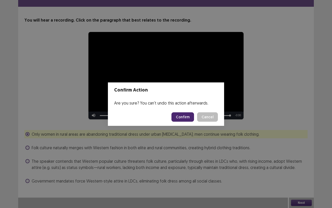
click at [191, 116] on button "Confirm" at bounding box center [183, 116] width 23 height 9
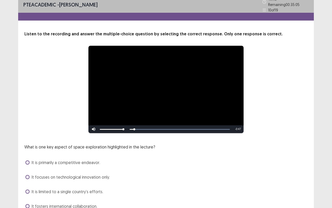
scroll to position [26, 0]
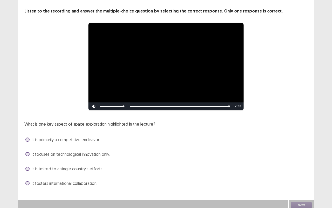
click at [28, 152] on span at bounding box center [27, 154] width 4 height 4
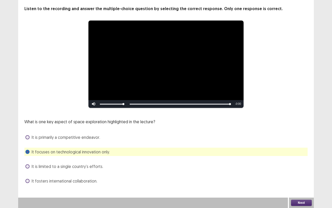
click at [304, 205] on button "Next" at bounding box center [301, 202] width 21 height 6
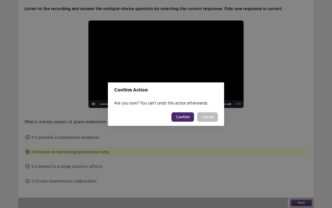
click at [188, 119] on button "Confirm" at bounding box center [183, 116] width 23 height 9
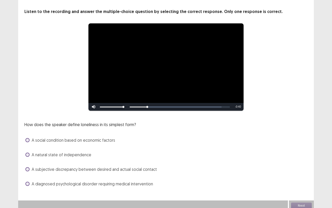
scroll to position [22, 0]
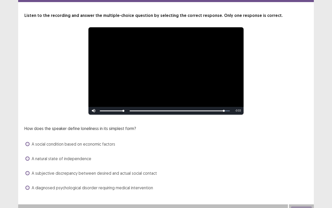
click at [29, 173] on label "A subjective discrepancy between desired and actual social contact" at bounding box center [91, 173] width 132 height 6
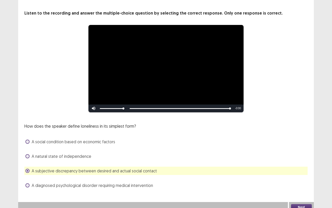
click at [302, 207] on button "Next" at bounding box center [301, 207] width 21 height 6
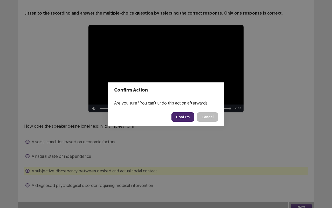
click at [190, 120] on button "Confirm" at bounding box center [183, 116] width 23 height 9
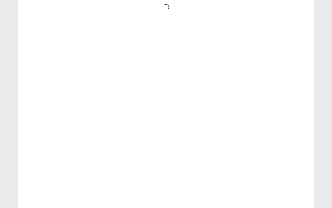
scroll to position [0, 0]
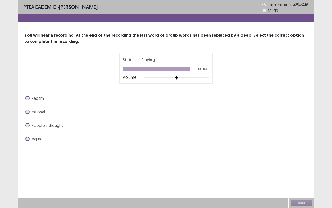
click at [31, 127] on label "People’s thought" at bounding box center [44, 125] width 38 height 6
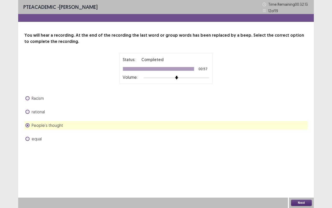
click at [301, 200] on button "Next" at bounding box center [301, 202] width 21 height 6
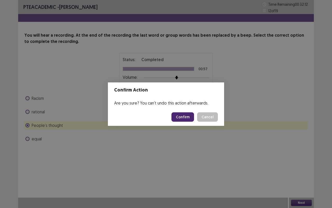
click at [181, 115] on button "Confirm" at bounding box center [183, 116] width 23 height 9
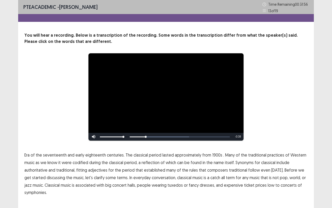
click at [215, 153] on span "1900s" at bounding box center [217, 155] width 10 height 6
click at [237, 169] on span "traditional" at bounding box center [238, 170] width 18 height 6
click at [268, 185] on span "low" at bounding box center [271, 185] width 7 height 6
click at [41, 192] on span "symphonies." at bounding box center [35, 192] width 23 height 6
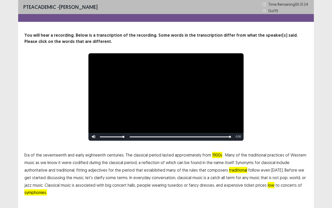
scroll to position [11, 0]
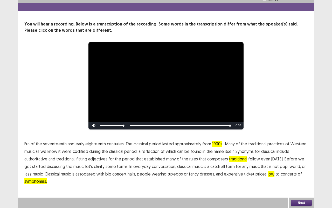
click at [303, 202] on button "Next" at bounding box center [301, 202] width 21 height 6
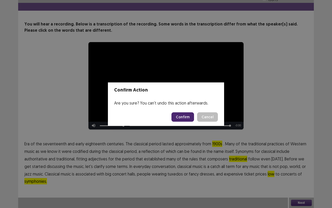
click at [188, 118] on button "Confirm" at bounding box center [183, 116] width 23 height 9
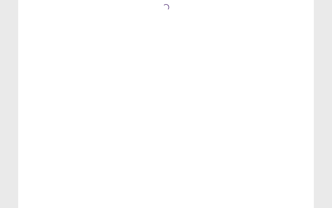
scroll to position [0, 0]
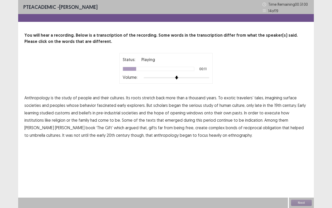
click at [285, 98] on span "surface" at bounding box center [291, 98] width 14 height 6
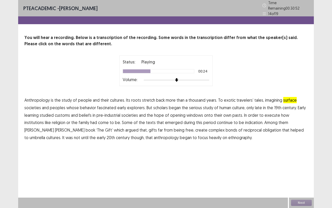
click at [33, 115] on span "learning" at bounding box center [31, 115] width 14 height 6
click at [266, 113] on span "execute" at bounding box center [273, 115] width 16 height 6
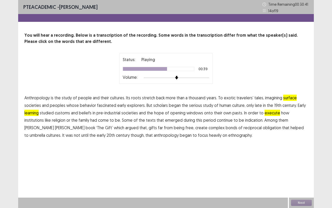
click at [245, 121] on span "indication." at bounding box center [254, 120] width 18 height 6
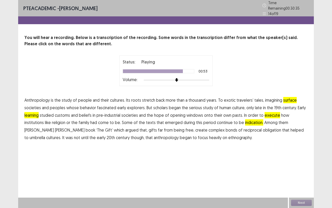
click at [244, 127] on span "reciprocal" at bounding box center [253, 130] width 18 height 6
click at [45, 134] on span "umbrella" at bounding box center [38, 137] width 16 height 6
click at [308, 202] on button "Next" at bounding box center [301, 202] width 21 height 6
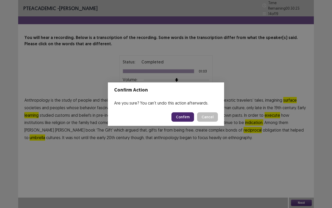
click at [192, 119] on button "Confirm" at bounding box center [183, 116] width 23 height 9
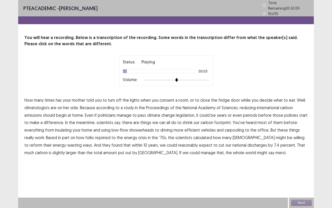
click at [171, 97] on span "consent" at bounding box center [167, 100] width 15 height 6
click at [268, 105] on span "international" at bounding box center [268, 107] width 22 height 6
click at [38, 113] on span "emissions" at bounding box center [33, 115] width 18 height 6
click at [245, 115] on span "periods" at bounding box center [250, 115] width 14 height 6
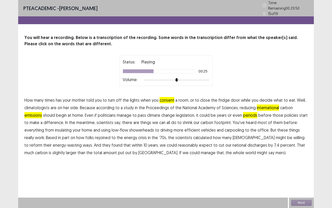
click at [109, 127] on span "using" at bounding box center [105, 130] width 9 height 6
click at [105, 122] on span "scientists" at bounding box center [105, 122] width 17 height 6
click at [107, 129] on span "using" at bounding box center [105, 130] width 9 height 6
click at [102, 137] on span "rejoined" at bounding box center [103, 137] width 16 height 6
click at [276, 149] on span "merci." at bounding box center [281, 152] width 11 height 6
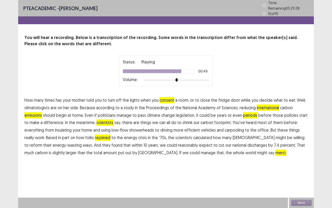
click at [248, 142] on span "discharges" at bounding box center [258, 145] width 20 height 6
click at [276, 151] on span "merci." at bounding box center [281, 152] width 11 height 6
click at [299, 204] on button "Next" at bounding box center [301, 202] width 21 height 6
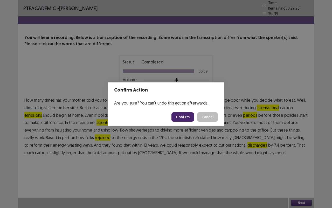
click at [191, 117] on button "Confirm" at bounding box center [183, 116] width 23 height 9
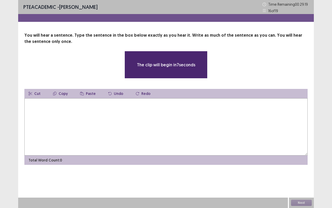
click at [63, 105] on textarea at bounding box center [166, 126] width 284 height 57
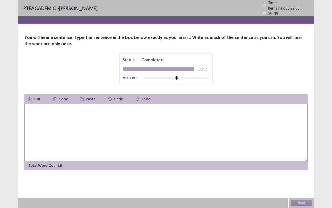
click at [174, 113] on textarea at bounding box center [166, 132] width 284 height 57
type textarea "**********"
click at [300, 204] on button "Next" at bounding box center [301, 202] width 21 height 6
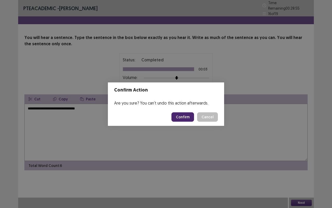
click at [187, 117] on button "Confirm" at bounding box center [183, 116] width 23 height 9
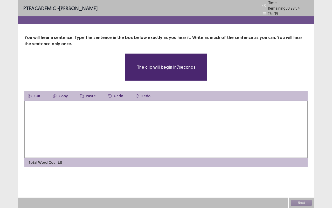
click at [196, 120] on textarea at bounding box center [166, 128] width 284 height 57
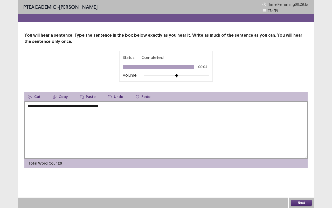
type textarea "**********"
click at [299, 204] on button "Next" at bounding box center [301, 202] width 21 height 6
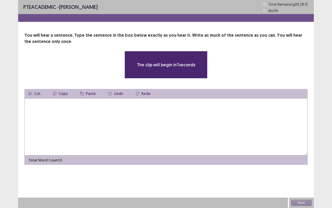
click at [117, 120] on textarea at bounding box center [166, 126] width 284 height 57
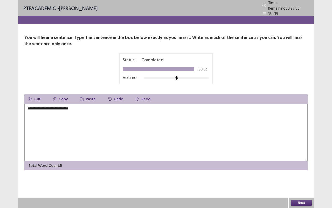
click at [300, 204] on button "Next" at bounding box center [301, 202] width 21 height 6
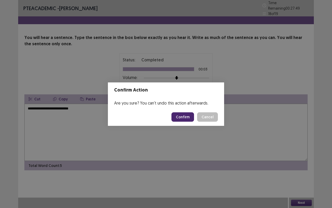
click at [211, 116] on button "Cancel" at bounding box center [207, 116] width 21 height 9
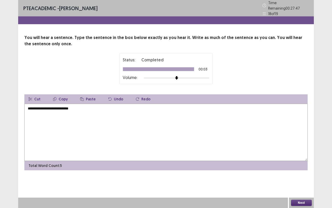
click at [69, 107] on div "Confirm Action Are you sure? You can't undo this action afterwards. Confirm Can…" at bounding box center [166, 104] width 332 height 208
click at [71, 108] on textarea "**********" at bounding box center [166, 132] width 284 height 57
type textarea "**********"
click at [302, 204] on button "Next" at bounding box center [301, 202] width 21 height 6
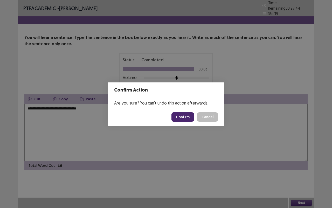
click at [187, 114] on button "Confirm" at bounding box center [183, 116] width 23 height 9
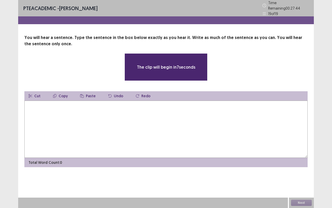
click at [84, 118] on textarea at bounding box center [166, 128] width 284 height 57
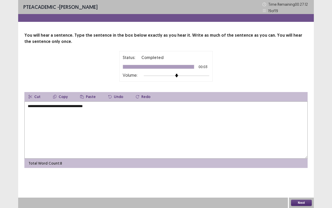
type textarea "**********"
click at [302, 204] on button "Next" at bounding box center [301, 202] width 21 height 6
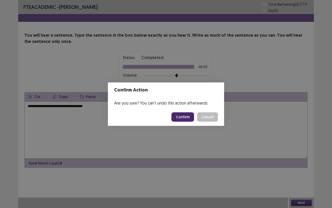
click at [188, 120] on button "Confirm" at bounding box center [183, 116] width 23 height 9
